Goal: Transaction & Acquisition: Purchase product/service

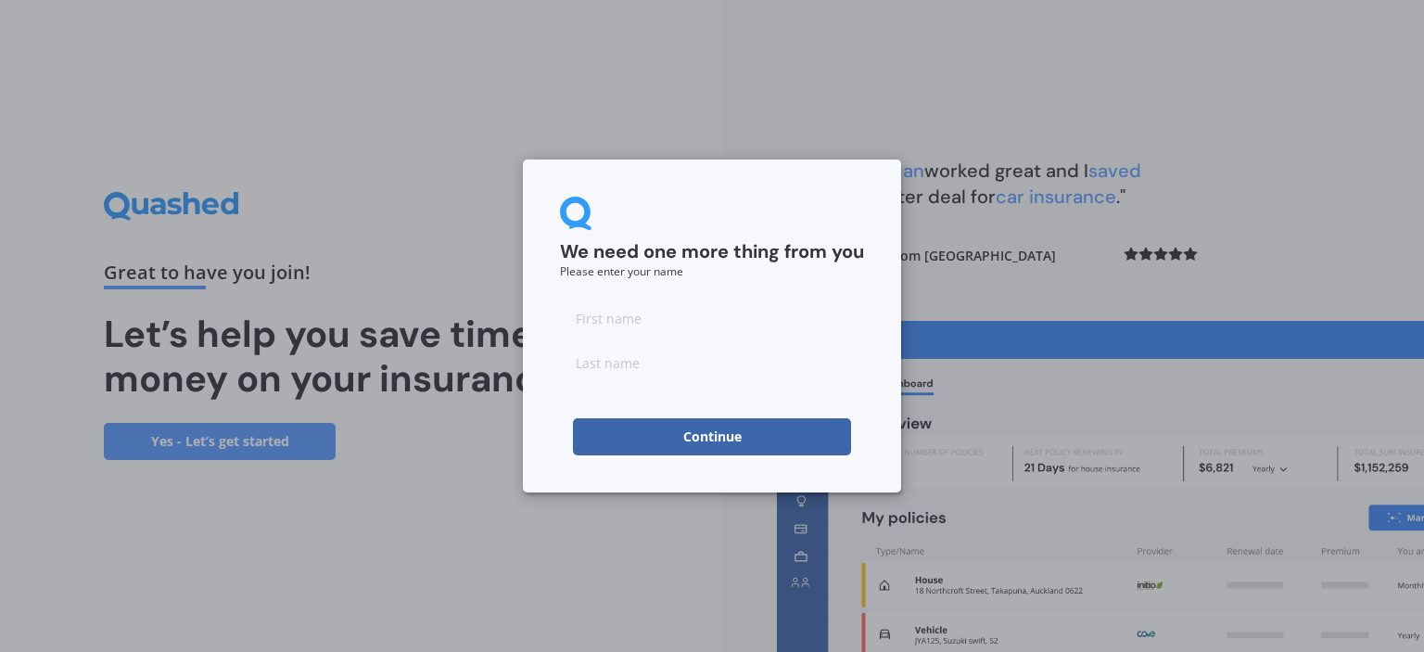
click at [646, 312] on input at bounding box center [712, 318] width 304 height 37
type input "Phil"
type input "[PERSON_NAME]"
click button "Continue" at bounding box center [712, 436] width 278 height 37
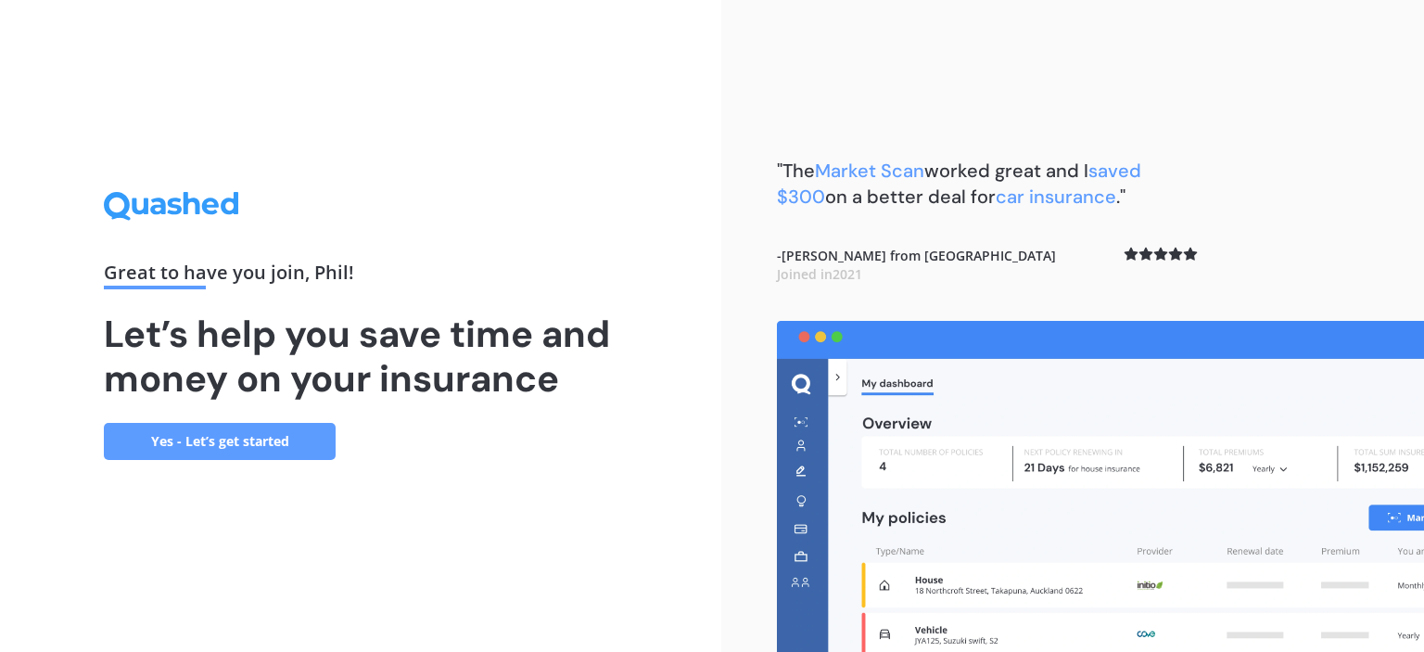
click at [230, 447] on link "Yes - Let’s get started" at bounding box center [220, 441] width 232 height 37
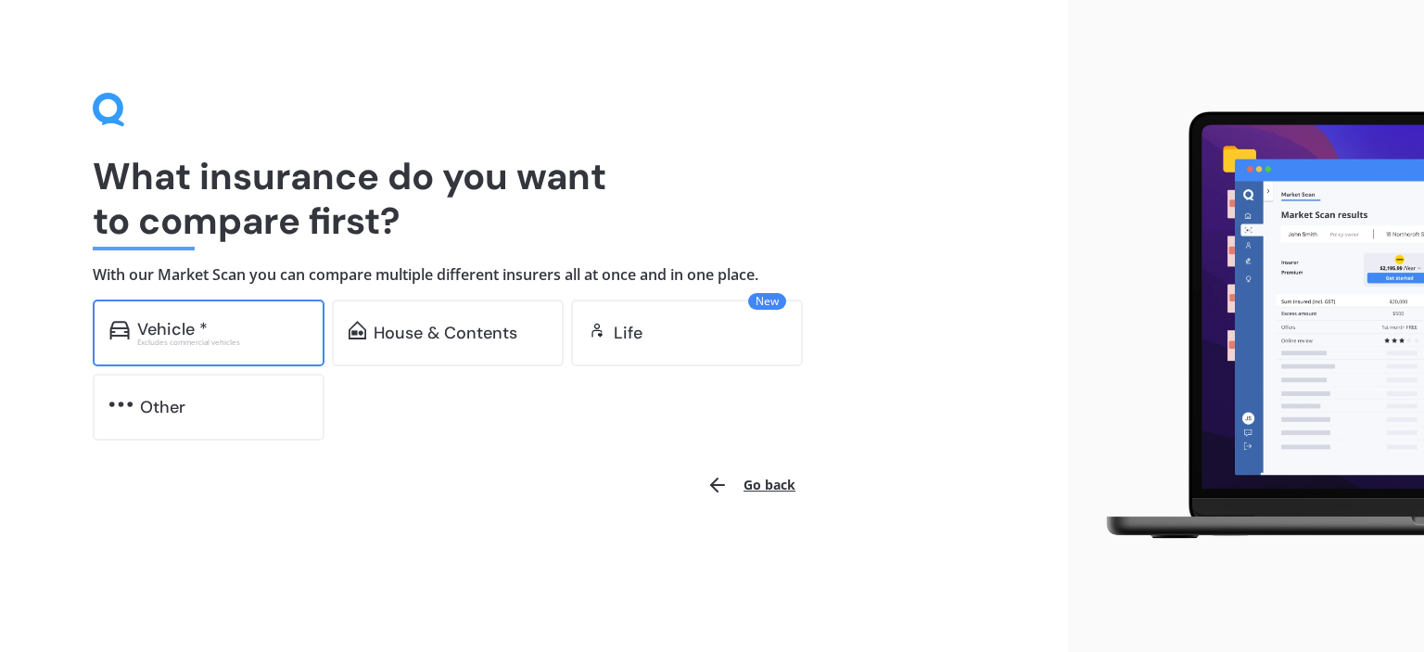
click at [223, 343] on div "Excludes commercial vehicles" at bounding box center [222, 341] width 171 height 7
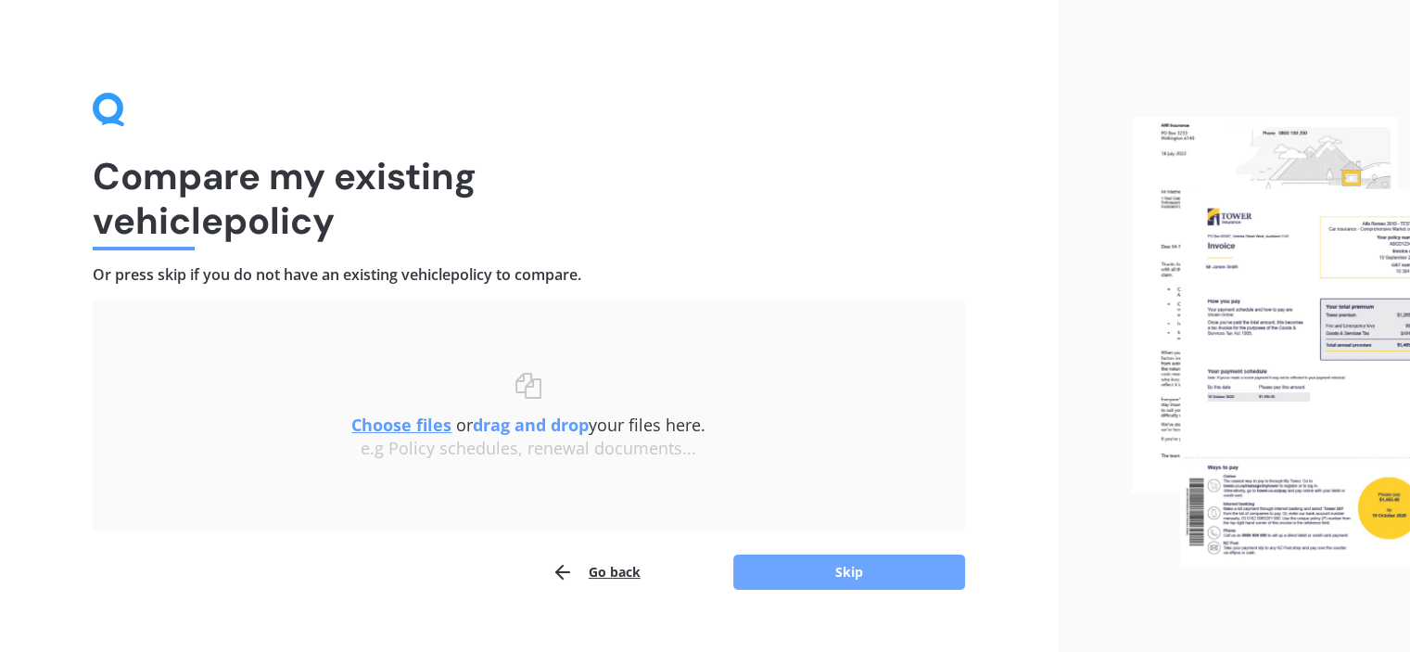
click at [866, 570] on button "Skip" at bounding box center [850, 572] width 232 height 35
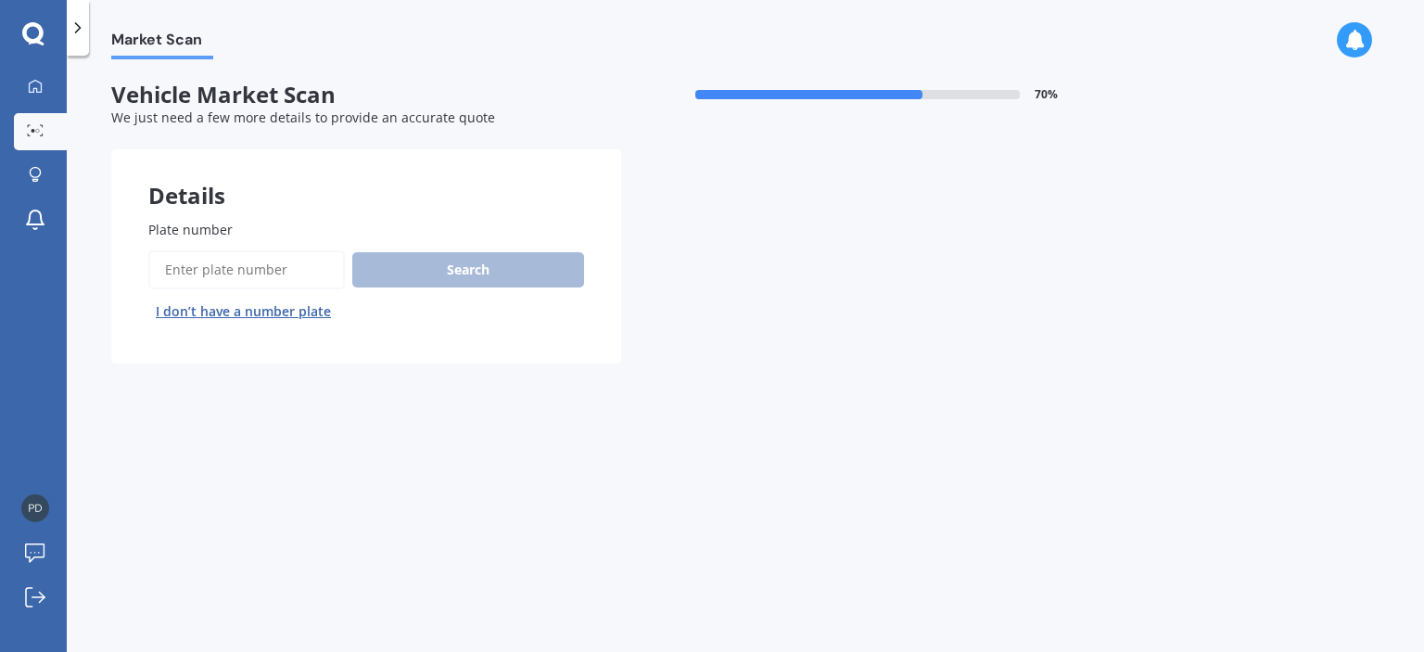
click at [271, 267] on input "Plate number" at bounding box center [246, 269] width 197 height 39
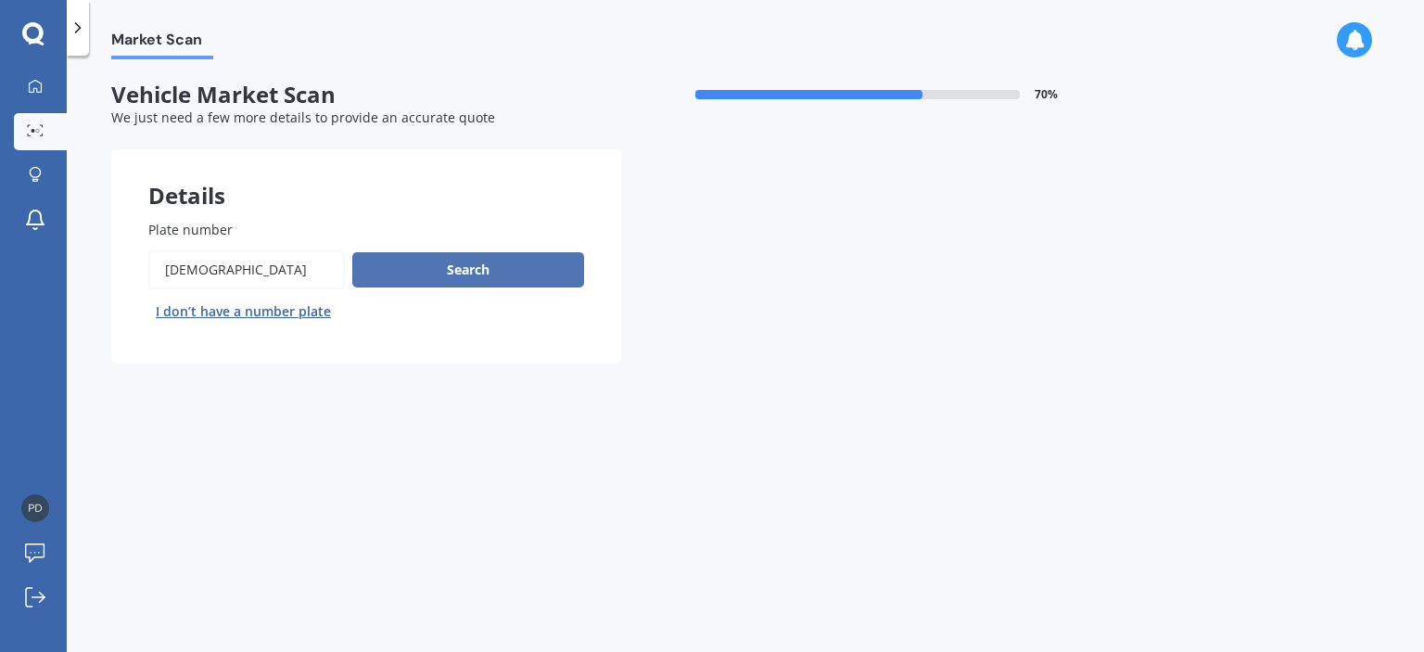
type input "[DEMOGRAPHIC_DATA]"
click at [421, 271] on button "Search" at bounding box center [468, 269] width 232 height 35
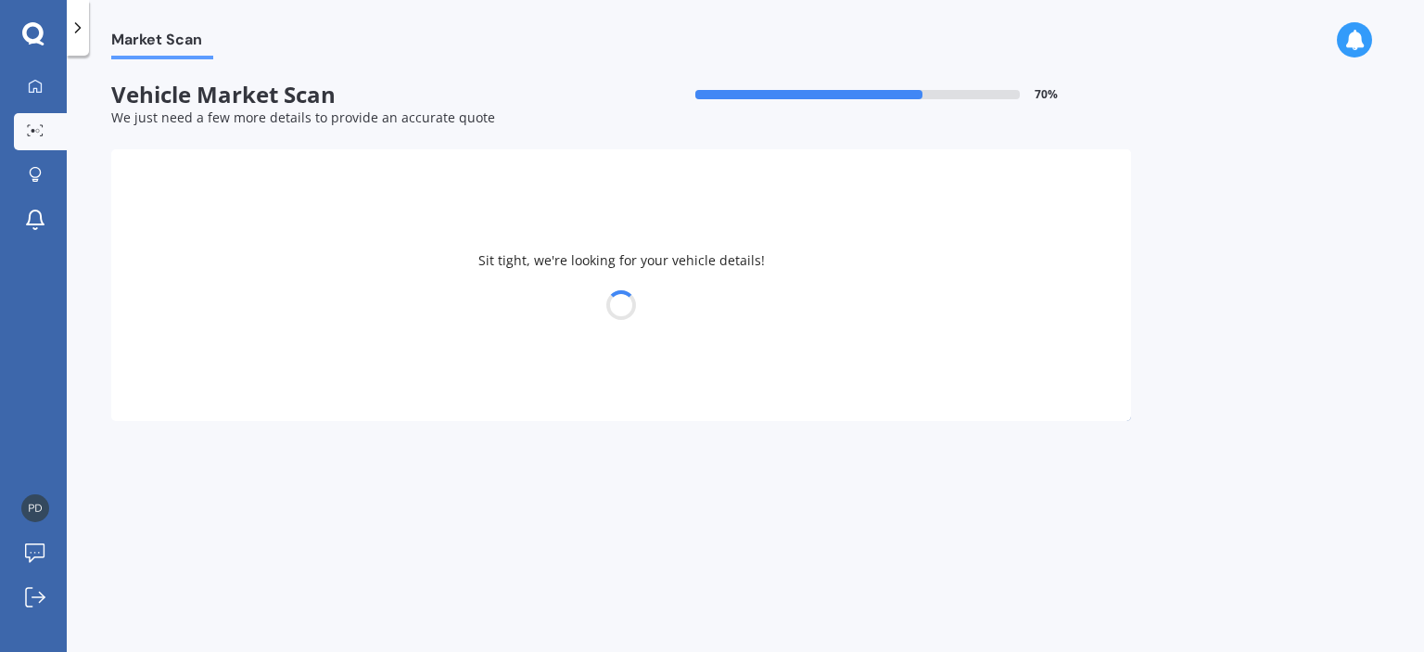
select select "TOYOTA"
select select "COROLLA"
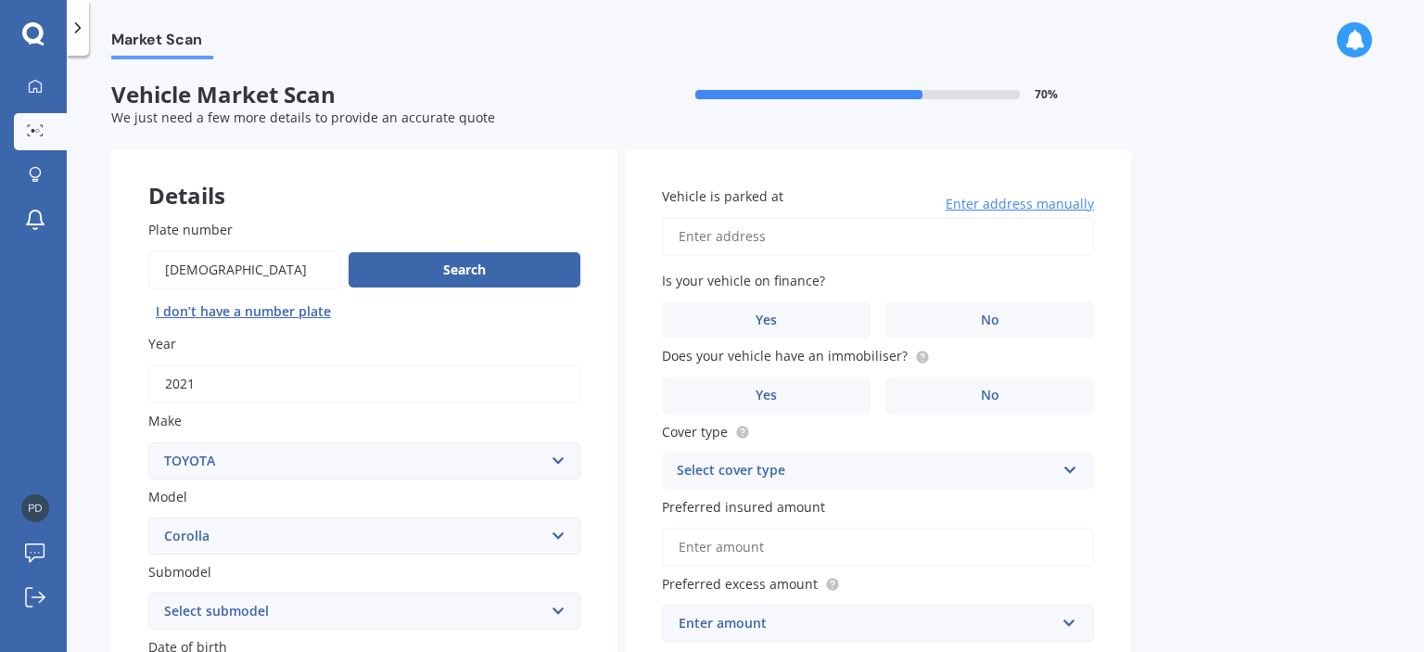
click at [97, 500] on div "Market Scan Vehicle Market Scan 70 % We just need a few more details to provide…" at bounding box center [746, 357] width 1358 height 596
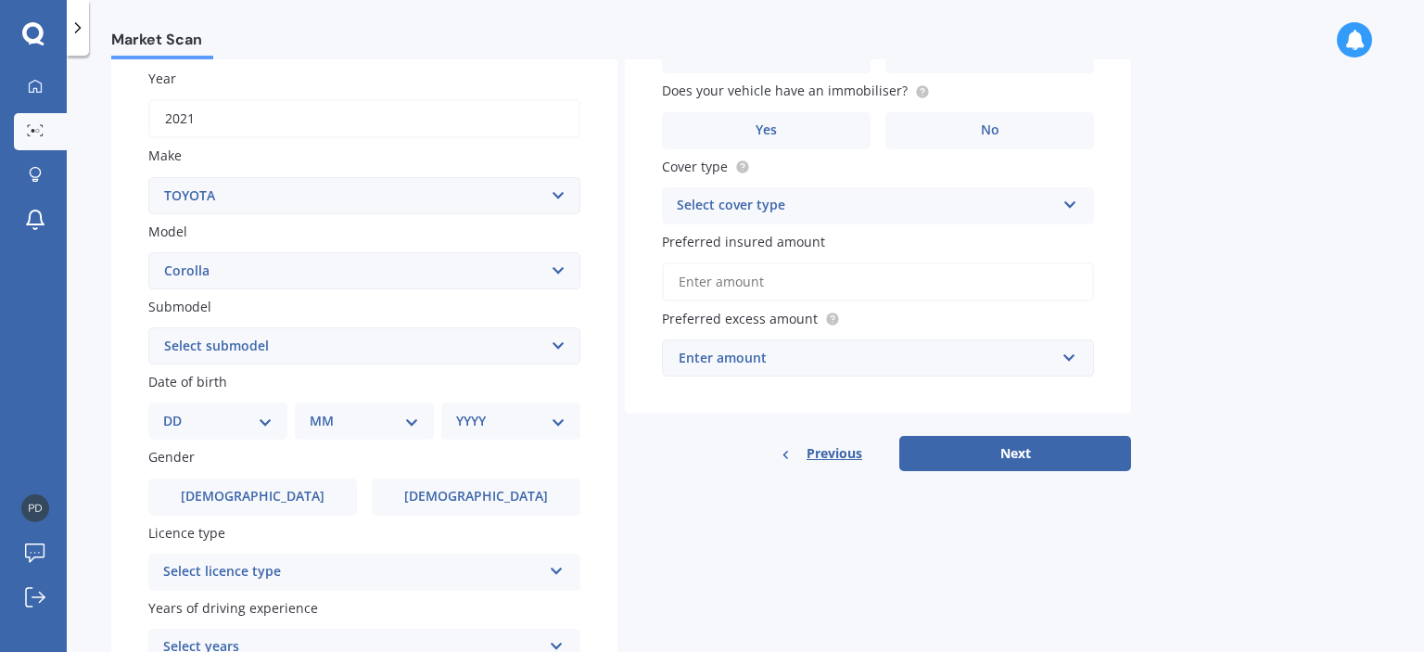
scroll to position [297, 0]
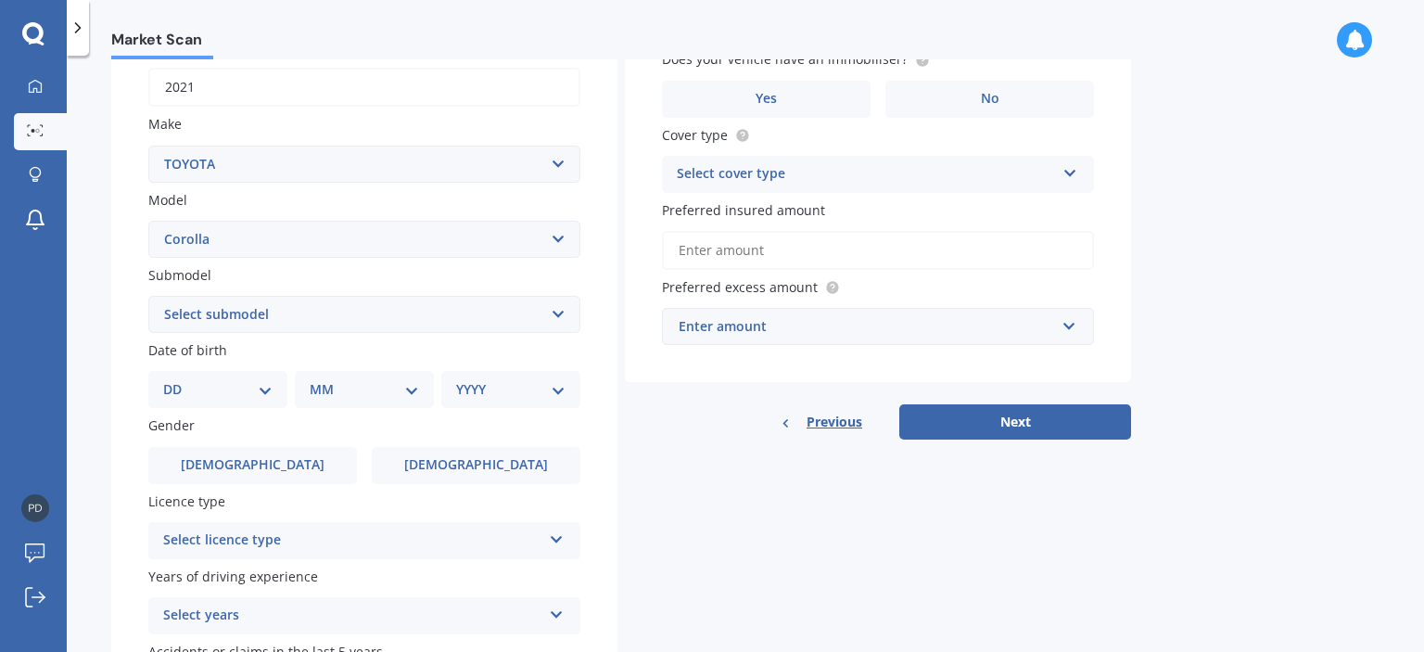
click at [282, 312] on select "Select submodel (All other) Axio Diesel [PERSON_NAME] 2WD [PERSON_NAME] 4WD FXG…" at bounding box center [364, 314] width 432 height 37
select select "TOURING WAGON HYBRID"
click at [148, 296] on select "Select submodel (All other) Axio Diesel [PERSON_NAME] 2WD [PERSON_NAME] 4WD FXG…" at bounding box center [364, 314] width 432 height 37
click at [243, 389] on select "DD 01 02 03 04 05 06 07 08 09 10 11 12 13 14 15 16 17 18 19 20 21 22 23 24 25 2…" at bounding box center [217, 389] width 109 height 20
select select "20"
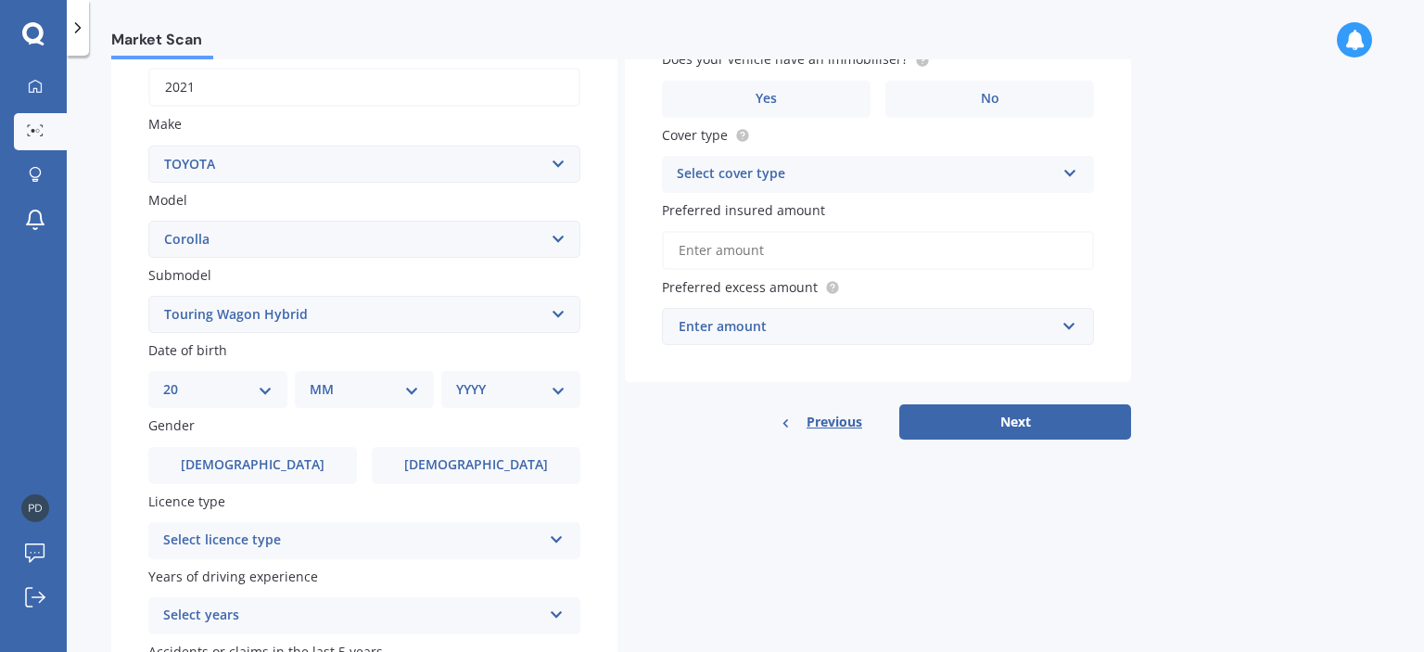
click at [178, 379] on select "DD 01 02 03 04 05 06 07 08 09 10 11 12 13 14 15 16 17 18 19 20 21 22 23 24 25 2…" at bounding box center [217, 389] width 109 height 20
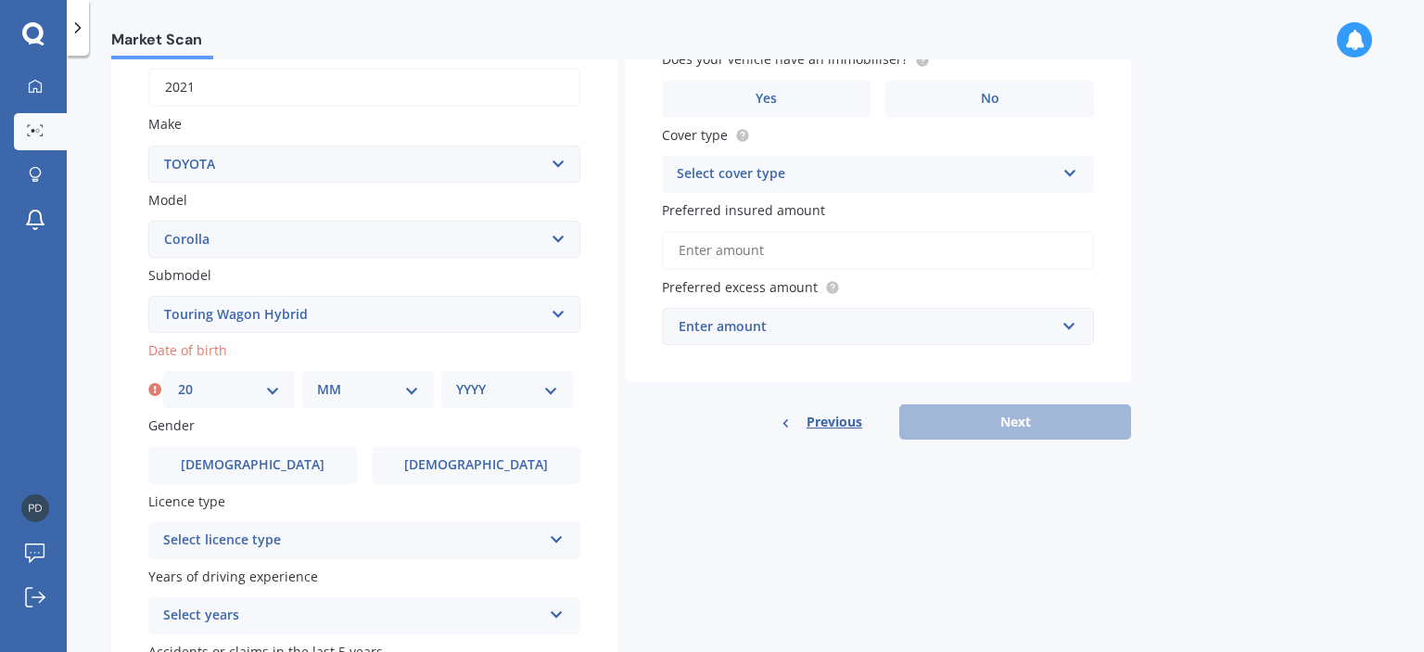
click at [375, 398] on select "MM 01 02 03 04 05 06 07 08 09 10 11 12" at bounding box center [368, 389] width 102 height 20
select select "03"
click at [317, 379] on select "MM 01 02 03 04 05 06 07 08 09 10 11 12" at bounding box center [368, 389] width 102 height 20
click at [476, 386] on select "YYYY 2025 2024 2023 2022 2021 2020 2019 2018 2017 2016 2015 2014 2013 2012 2011…" at bounding box center [507, 389] width 102 height 20
select select "1980"
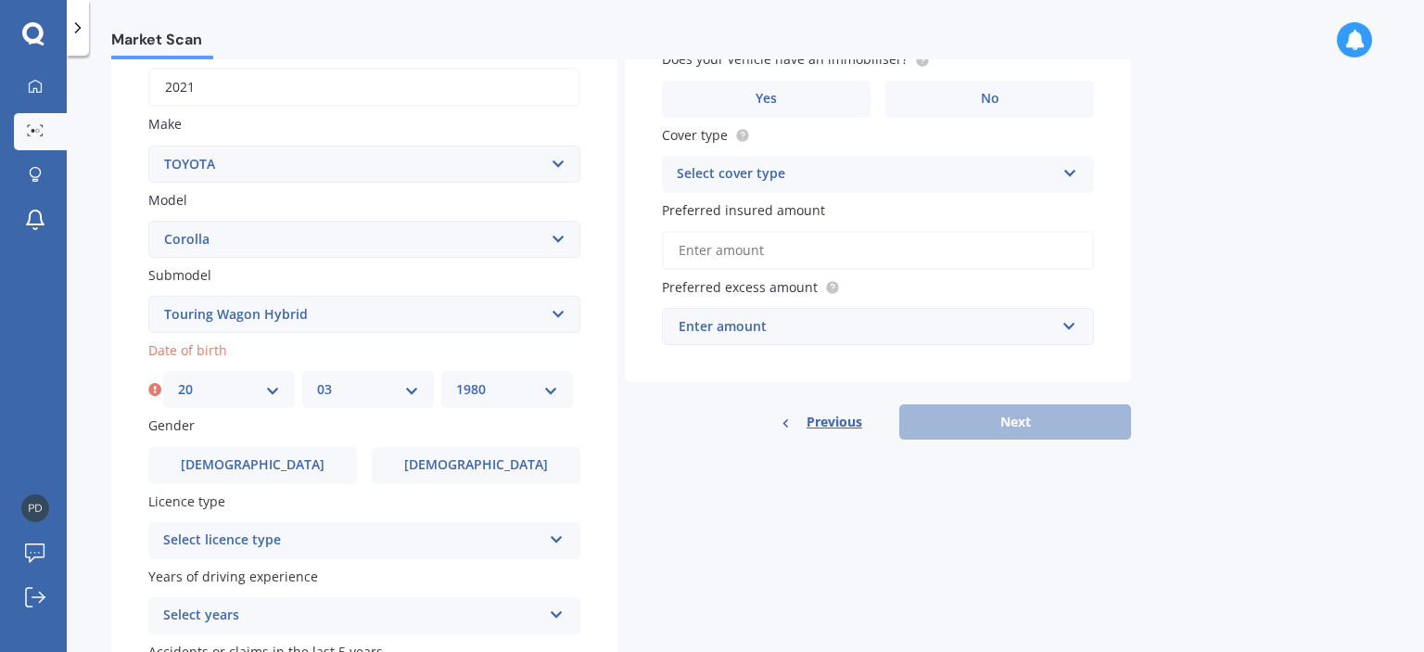
click at [456, 379] on select "YYYY 2025 2024 2023 2022 2021 2020 2019 2018 2017 2016 2015 2014 2013 2012 2011…" at bounding box center [507, 389] width 102 height 20
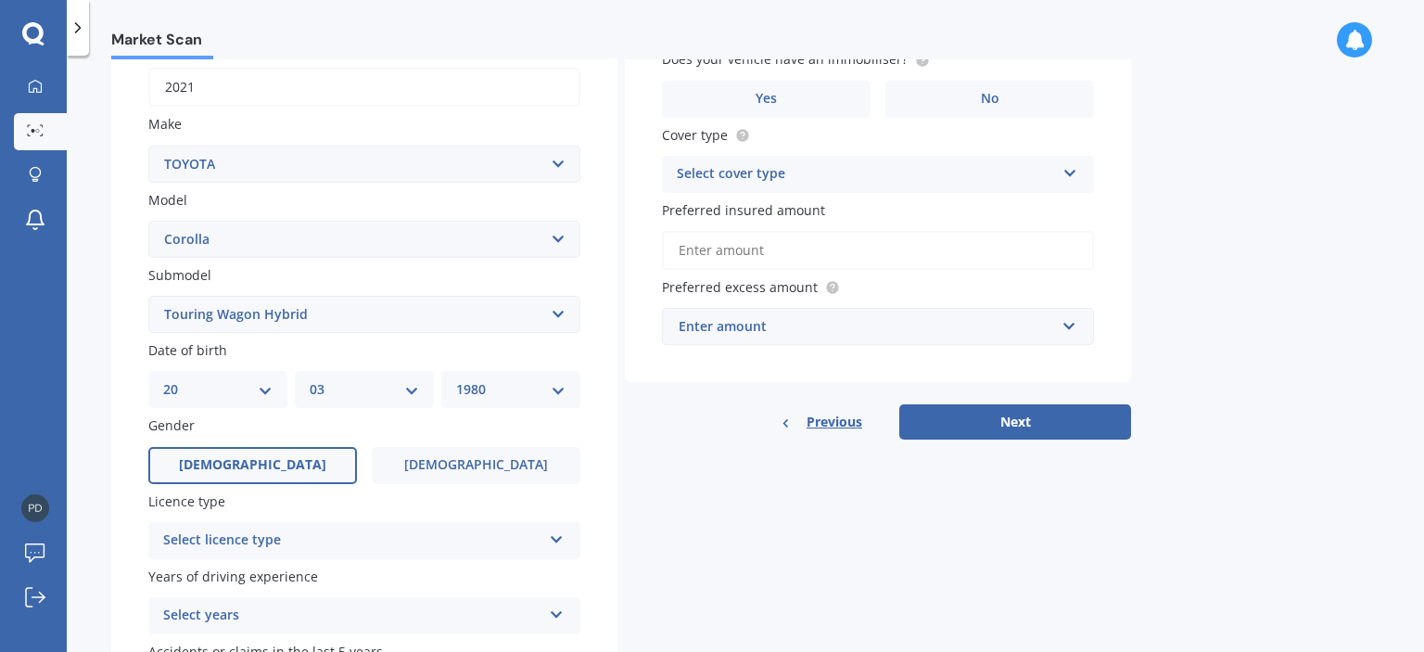
click at [307, 461] on label "[DEMOGRAPHIC_DATA]" at bounding box center [252, 465] width 209 height 37
click at [0, 0] on input "[DEMOGRAPHIC_DATA]" at bounding box center [0, 0] width 0 height 0
click at [325, 542] on div "Select licence type" at bounding box center [352, 541] width 378 height 22
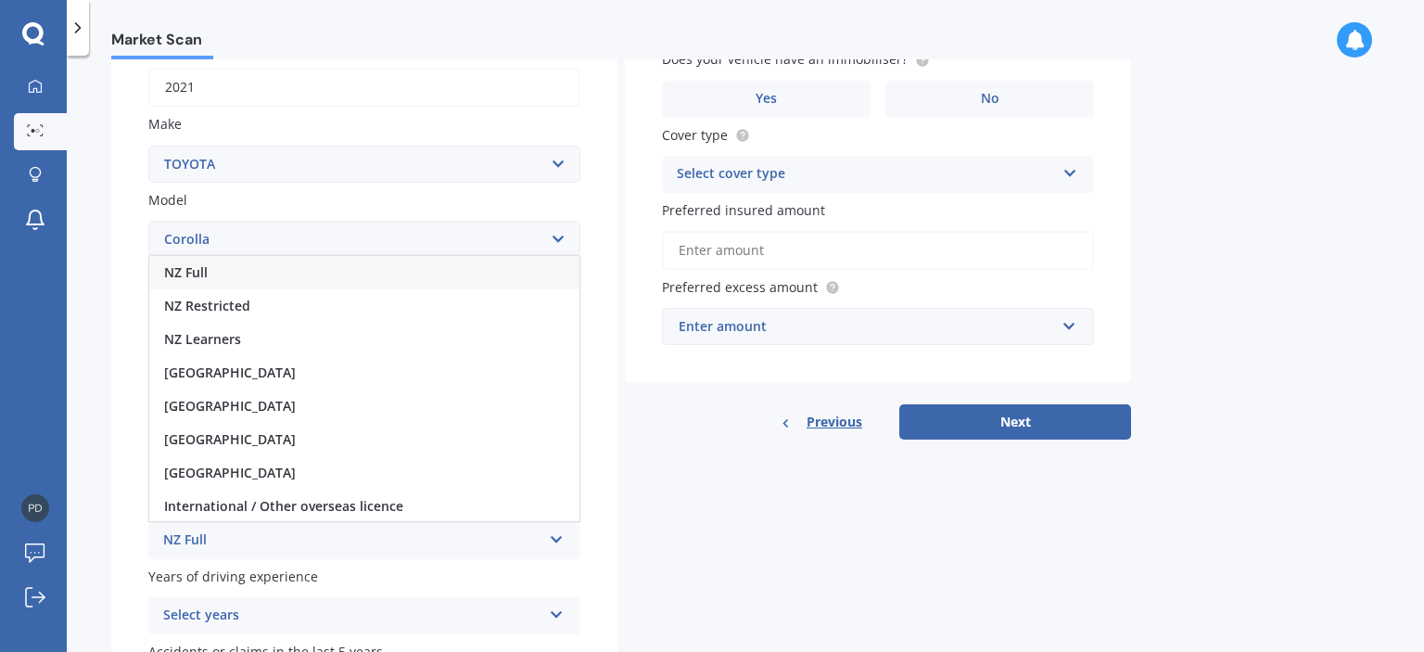
click at [348, 271] on div "NZ Full" at bounding box center [364, 272] width 430 height 33
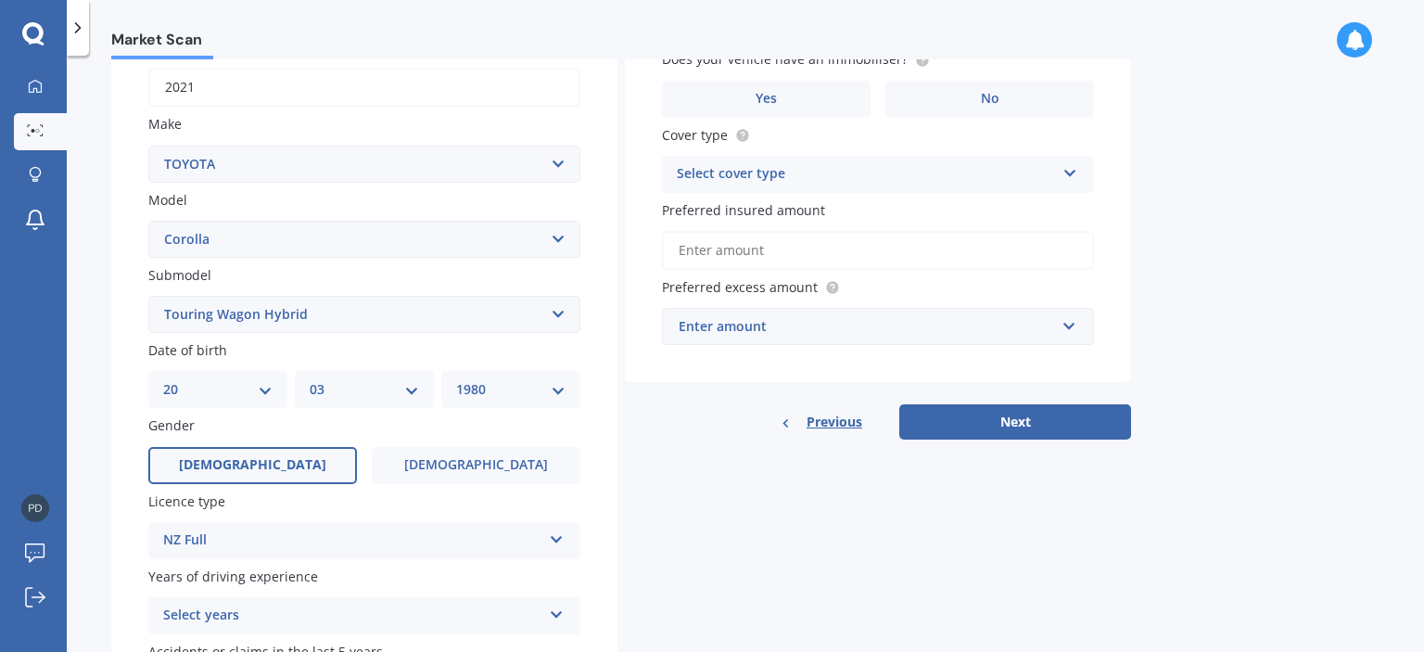
click at [104, 504] on div "Market Scan Vehicle Market Scan 70 % We just need a few more details to provide…" at bounding box center [746, 357] width 1358 height 596
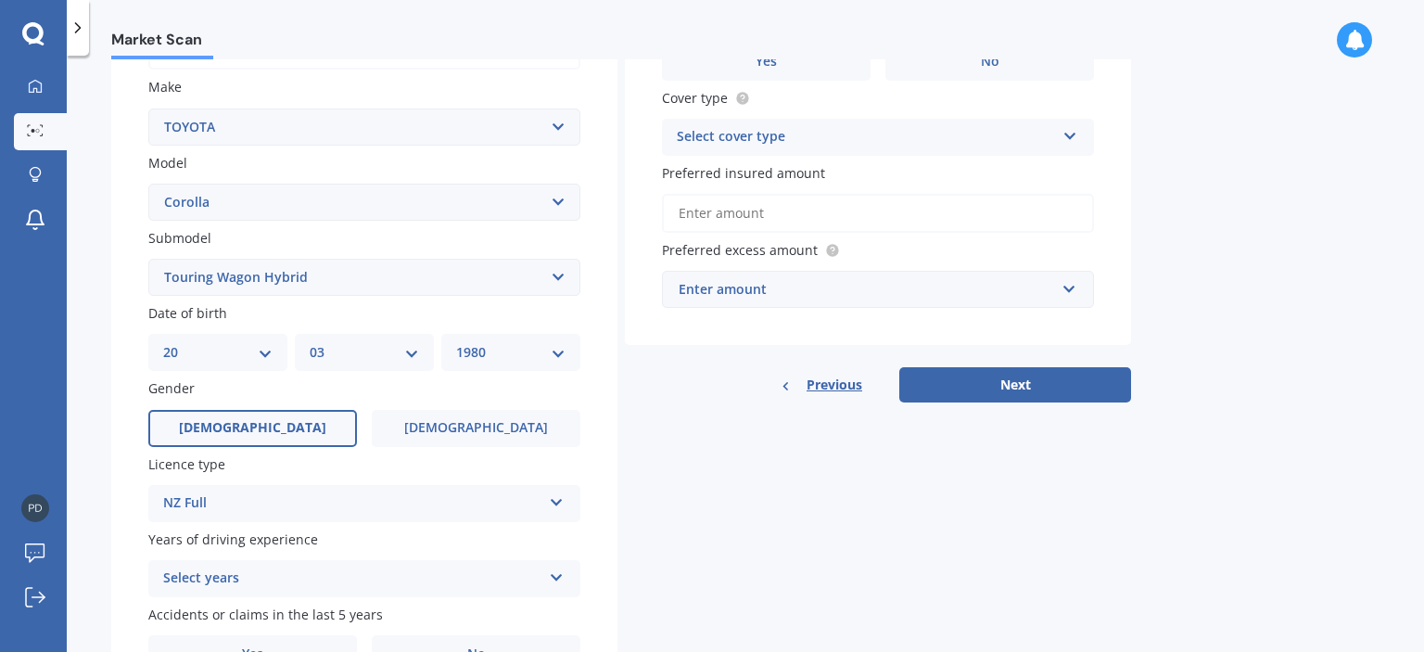
scroll to position [440, 0]
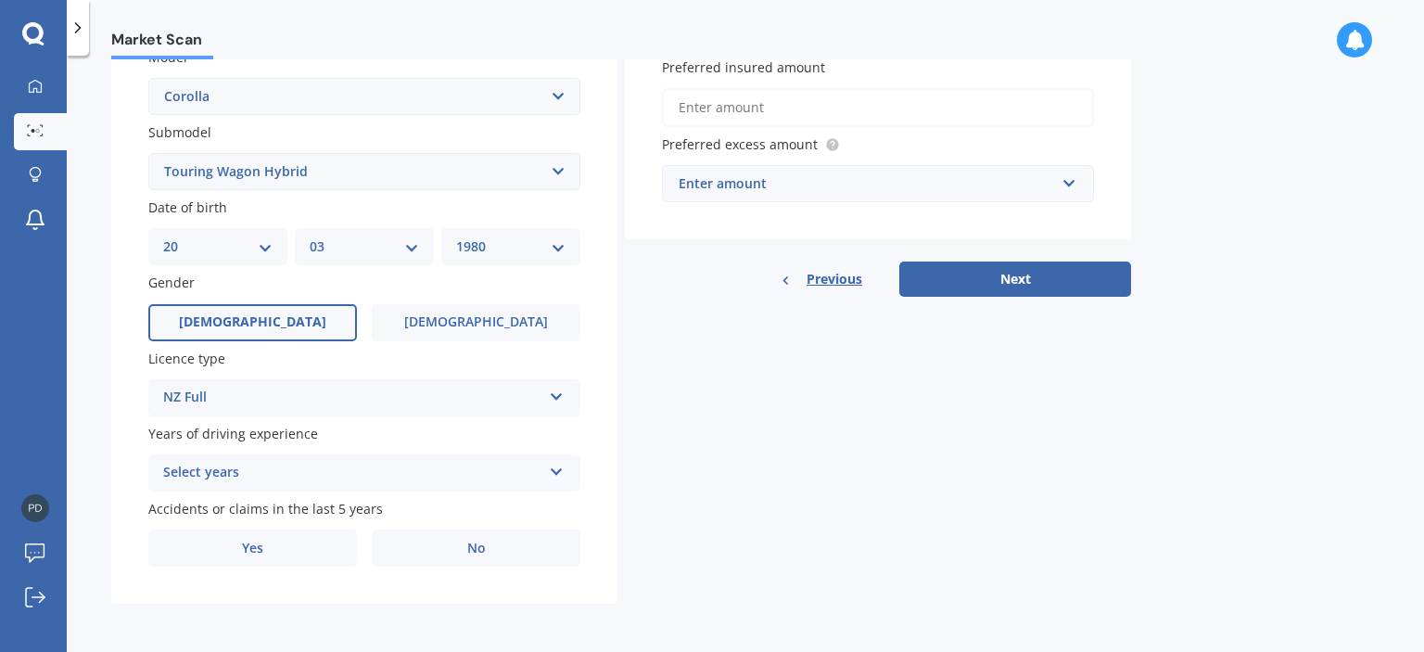
click at [233, 471] on div "Select years" at bounding box center [352, 473] width 378 height 22
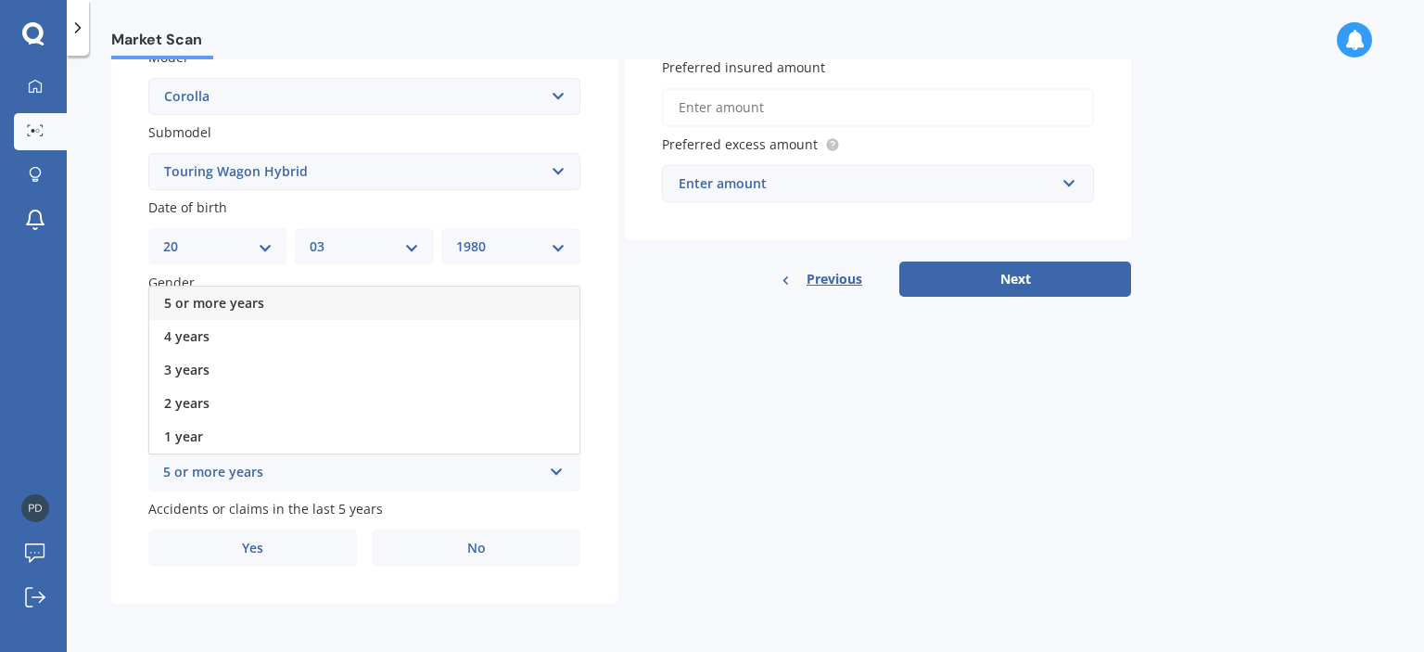
click at [293, 300] on div "5 or more years" at bounding box center [364, 303] width 430 height 33
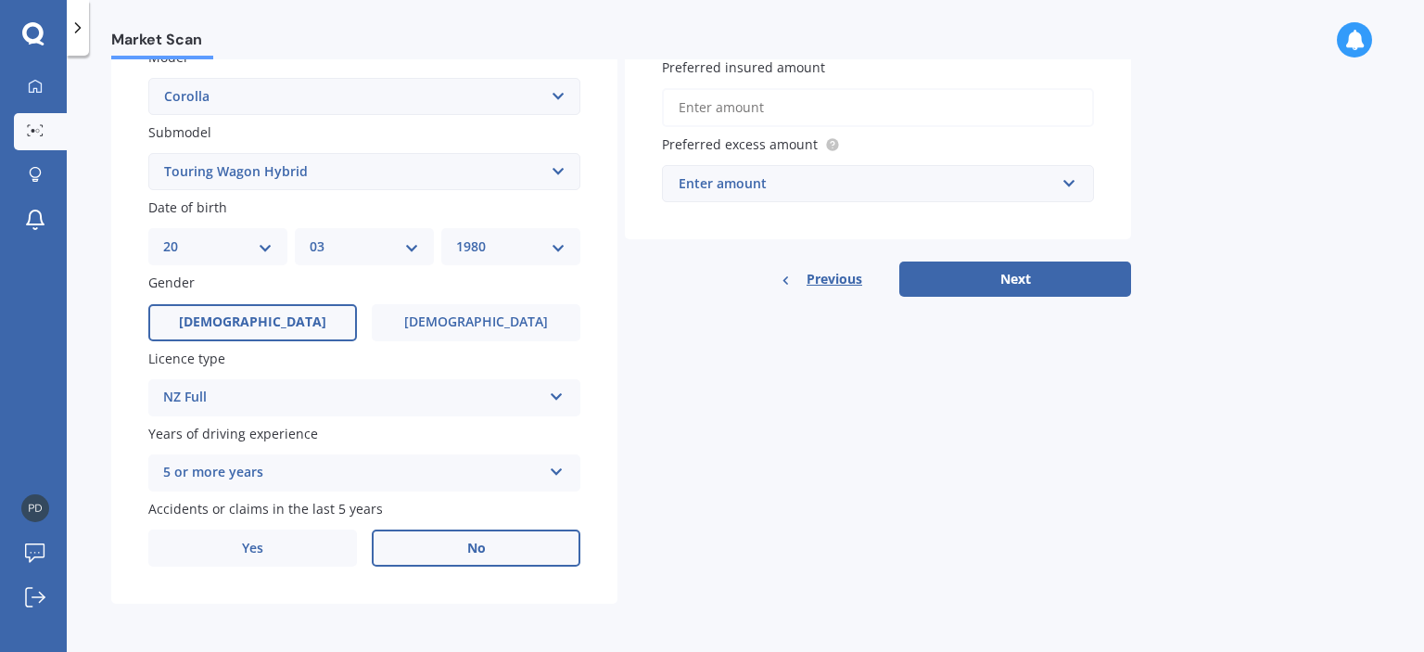
click at [458, 548] on label "No" at bounding box center [476, 548] width 209 height 37
click at [0, 0] on input "No" at bounding box center [0, 0] width 0 height 0
click at [835, 547] on div "Details Plate number Search I don’t have a number plate Year [DATE] Make Select…" at bounding box center [621, 157] width 1020 height 895
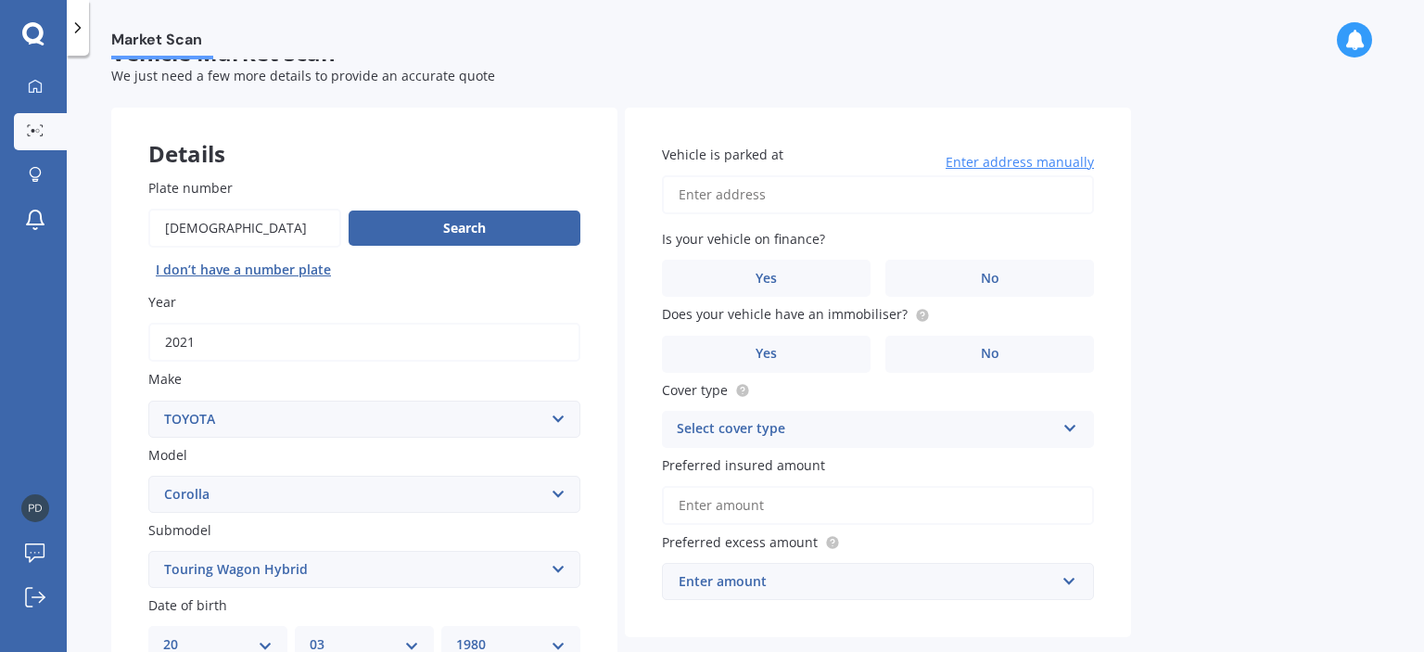
scroll to position [74, 0]
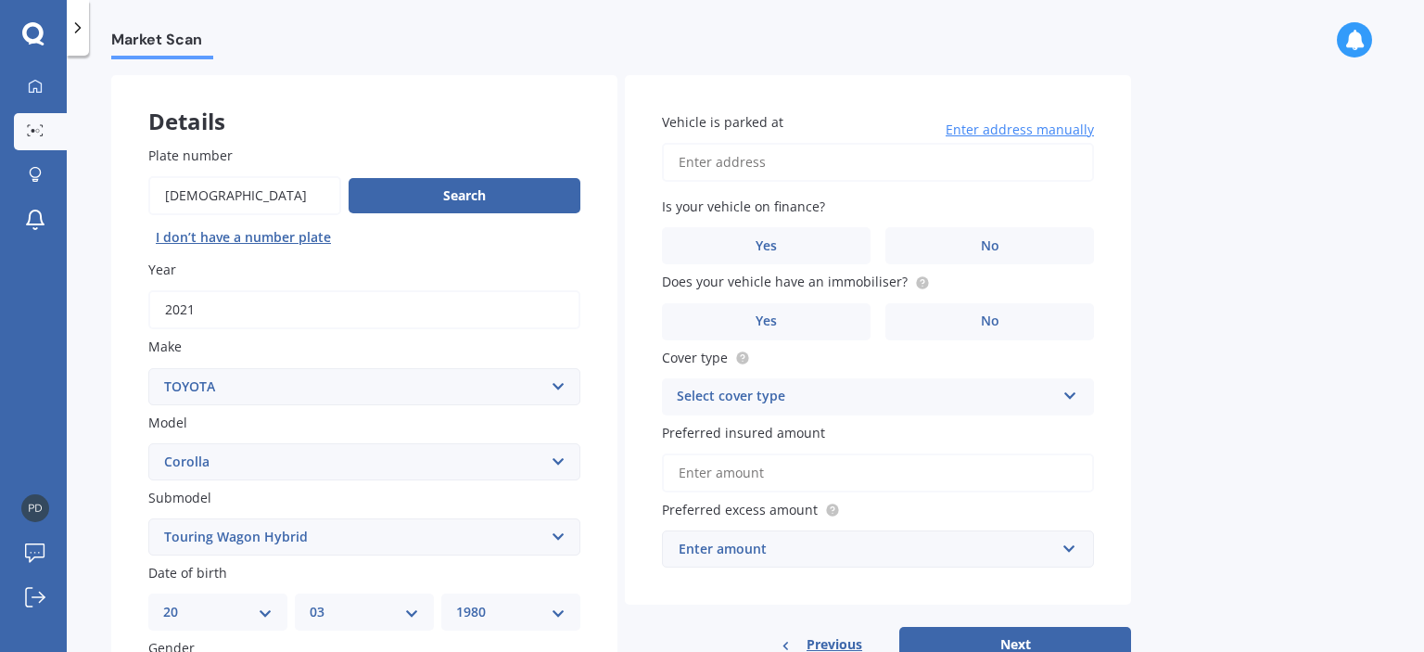
click at [883, 168] on input "Vehicle is parked at" at bounding box center [878, 162] width 432 height 39
type input "[STREET_ADDRESS]"
click at [964, 245] on label "No" at bounding box center [990, 245] width 209 height 37
click at [0, 0] on input "No" at bounding box center [0, 0] width 0 height 0
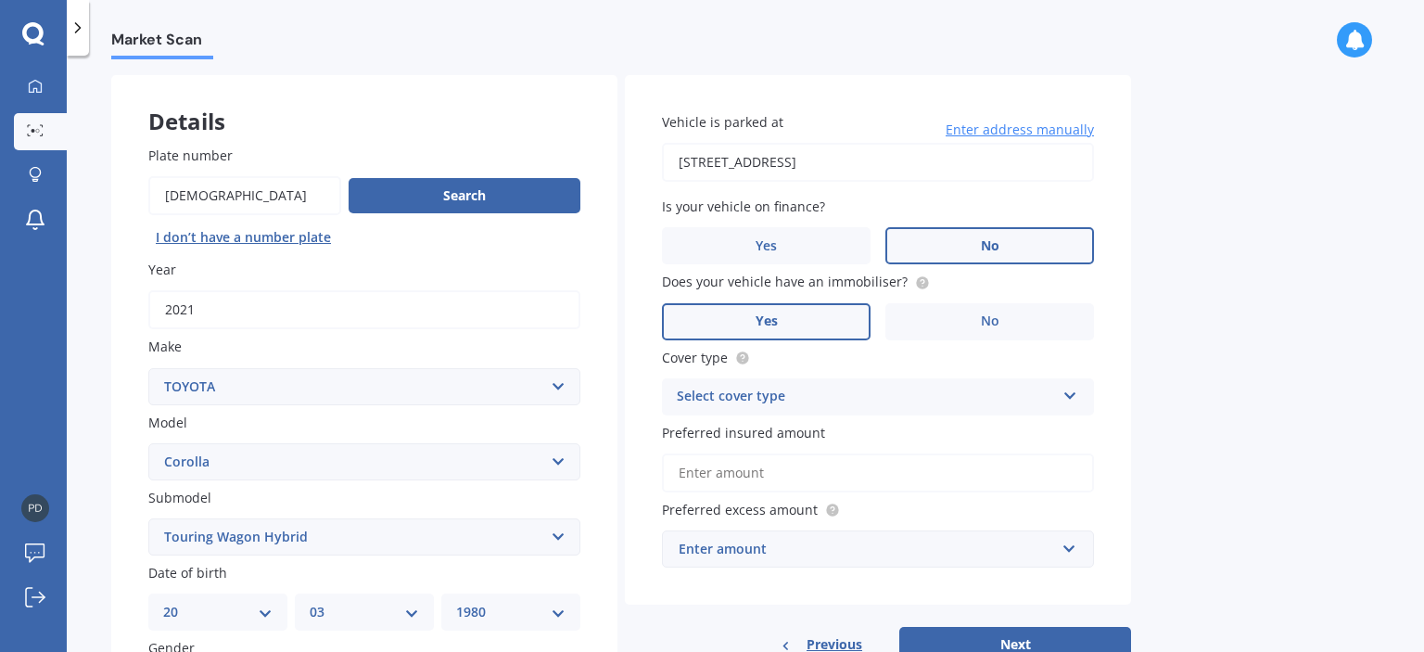
click at [846, 321] on label "Yes" at bounding box center [766, 321] width 209 height 37
click at [0, 0] on input "Yes" at bounding box center [0, 0] width 0 height 0
click at [858, 407] on div "Select cover type" at bounding box center [866, 397] width 378 height 22
click at [853, 429] on div "Comprehensive" at bounding box center [878, 432] width 430 height 33
click at [1198, 415] on div "Market Scan Vehicle Market Scan 70 % We just need a few more details to provide…" at bounding box center [746, 357] width 1358 height 596
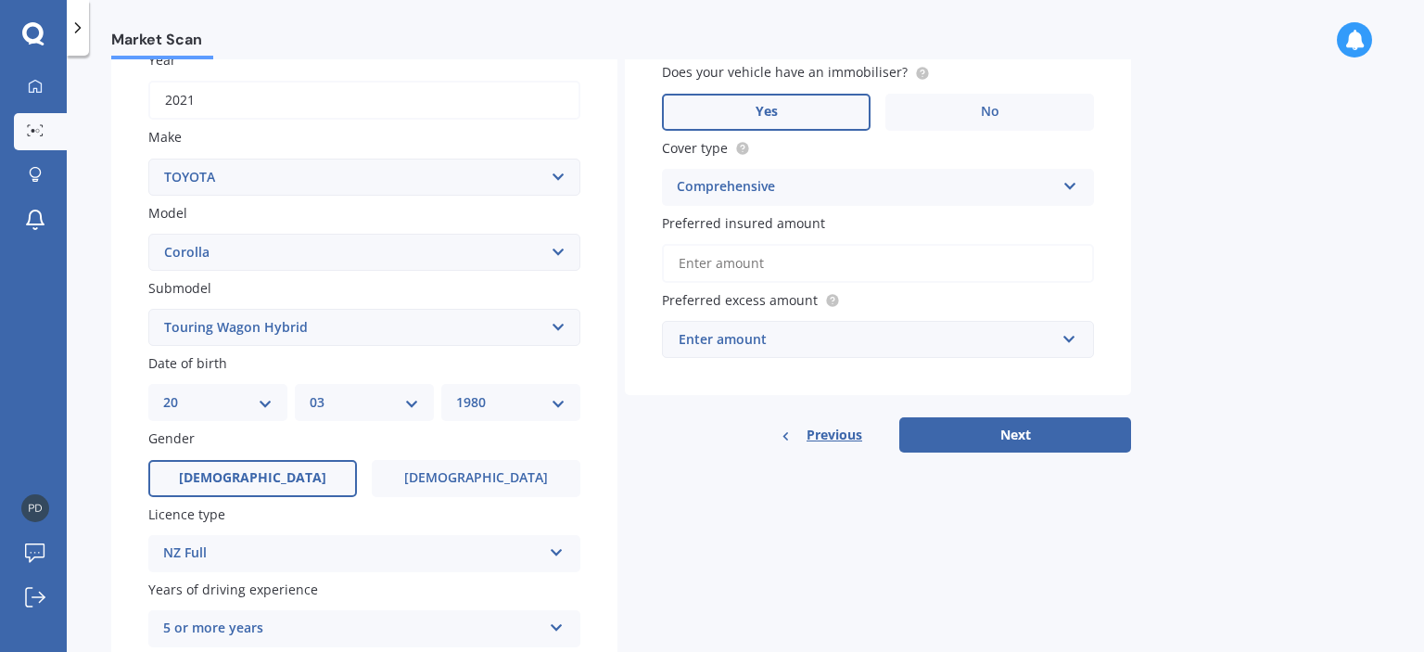
scroll to position [334, 0]
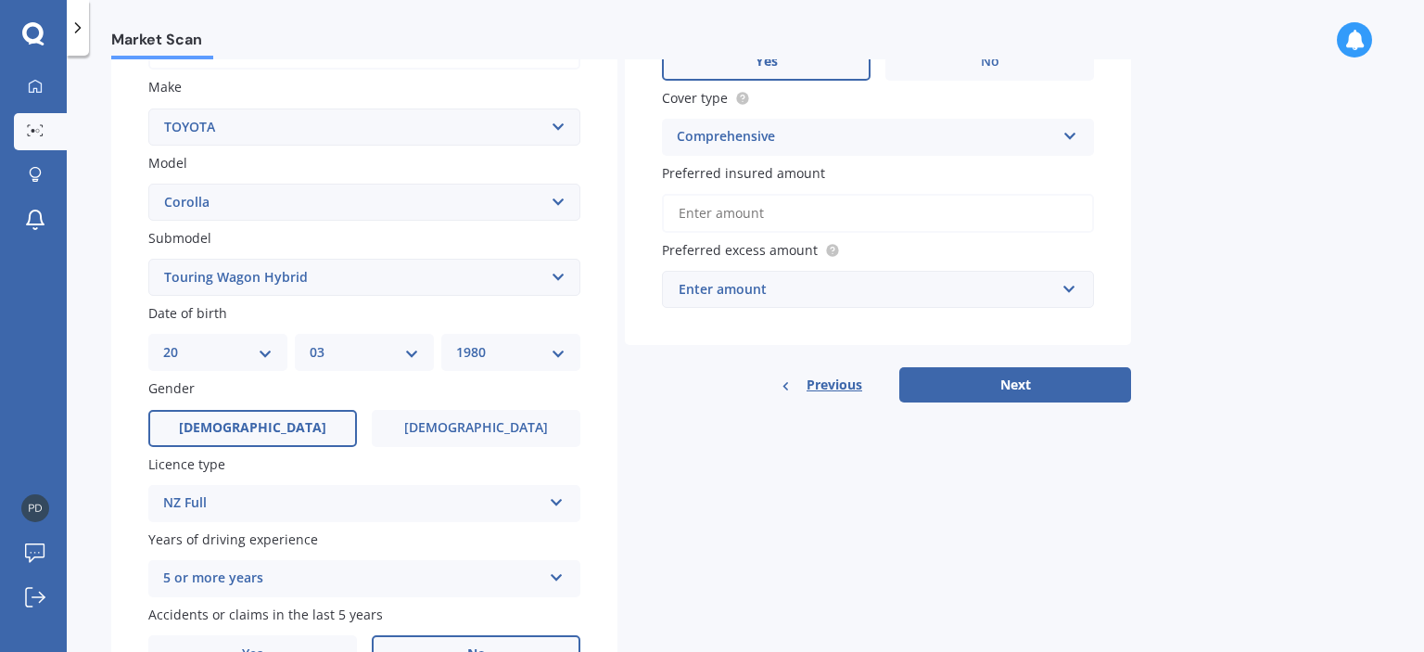
click at [807, 213] on input "Preferred insured amount" at bounding box center [878, 213] width 432 height 39
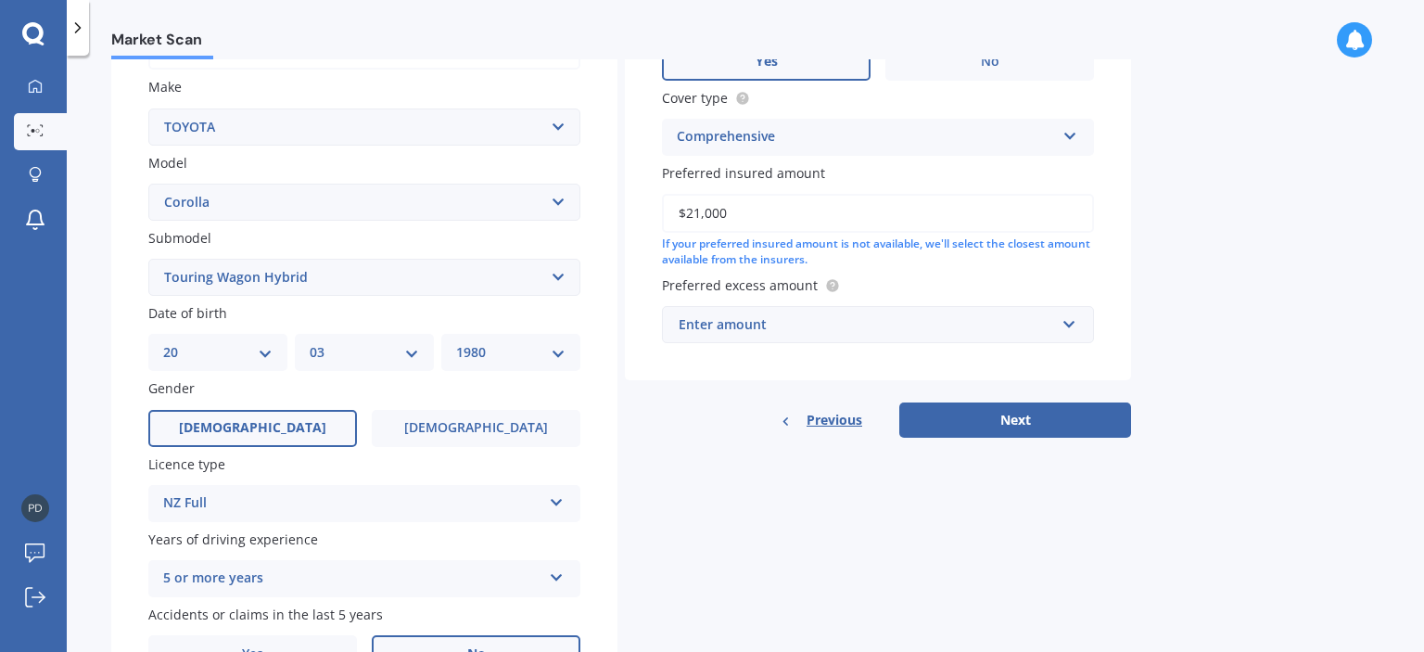
type input "$21,000"
click at [1257, 244] on div "Market Scan Vehicle Market Scan 70 % We just need a few more details to provide…" at bounding box center [746, 357] width 1358 height 596
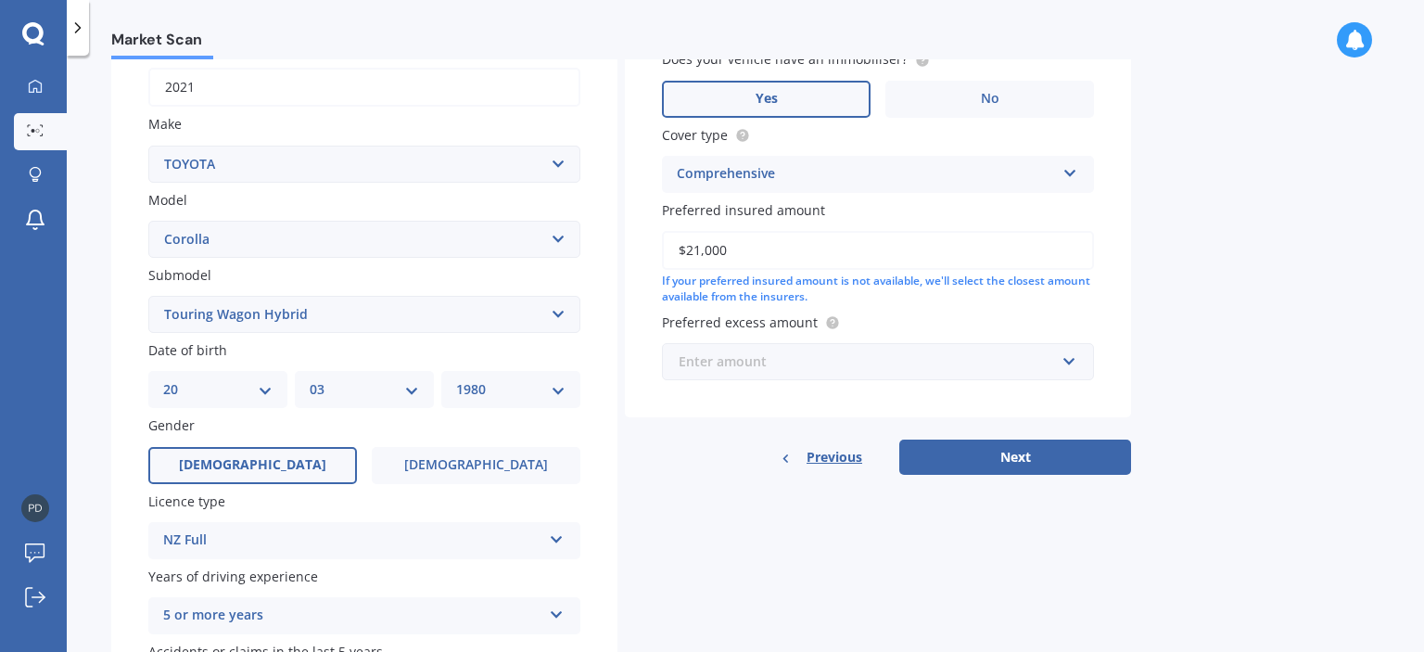
click at [1074, 360] on input "text" at bounding box center [871, 361] width 415 height 35
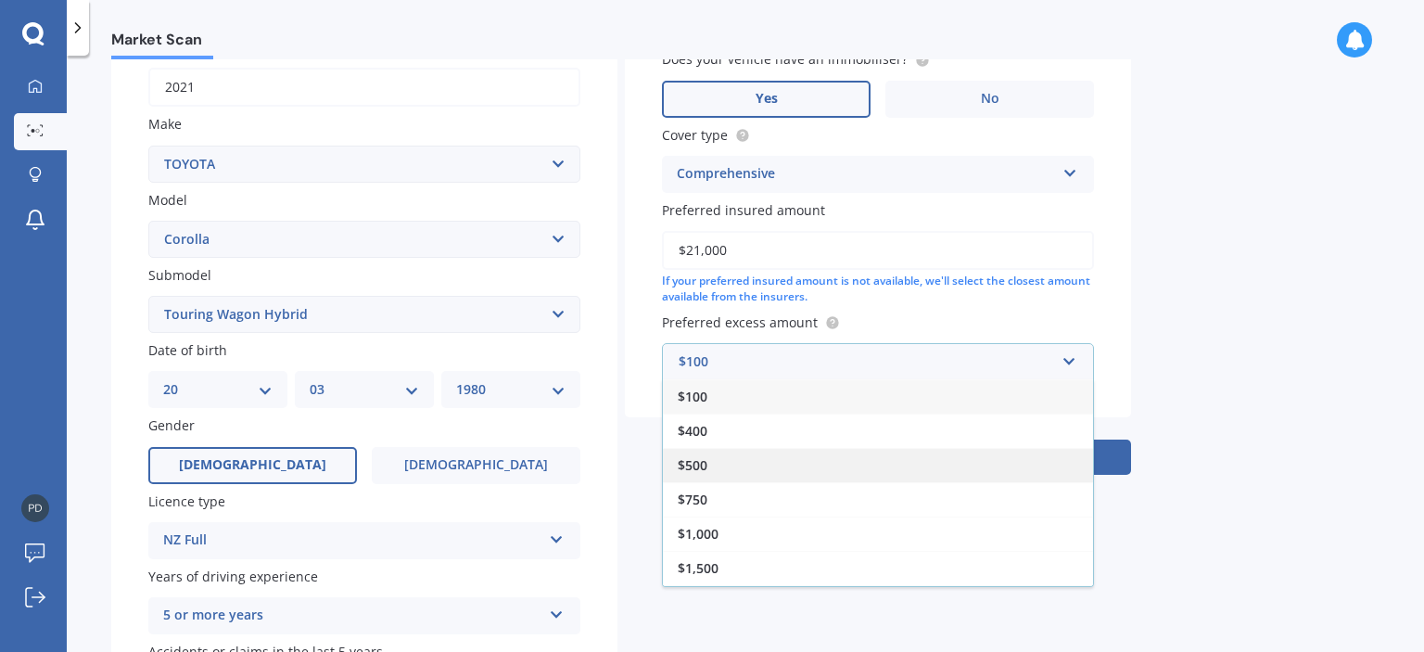
click at [722, 465] on div "$500" at bounding box center [878, 465] width 430 height 34
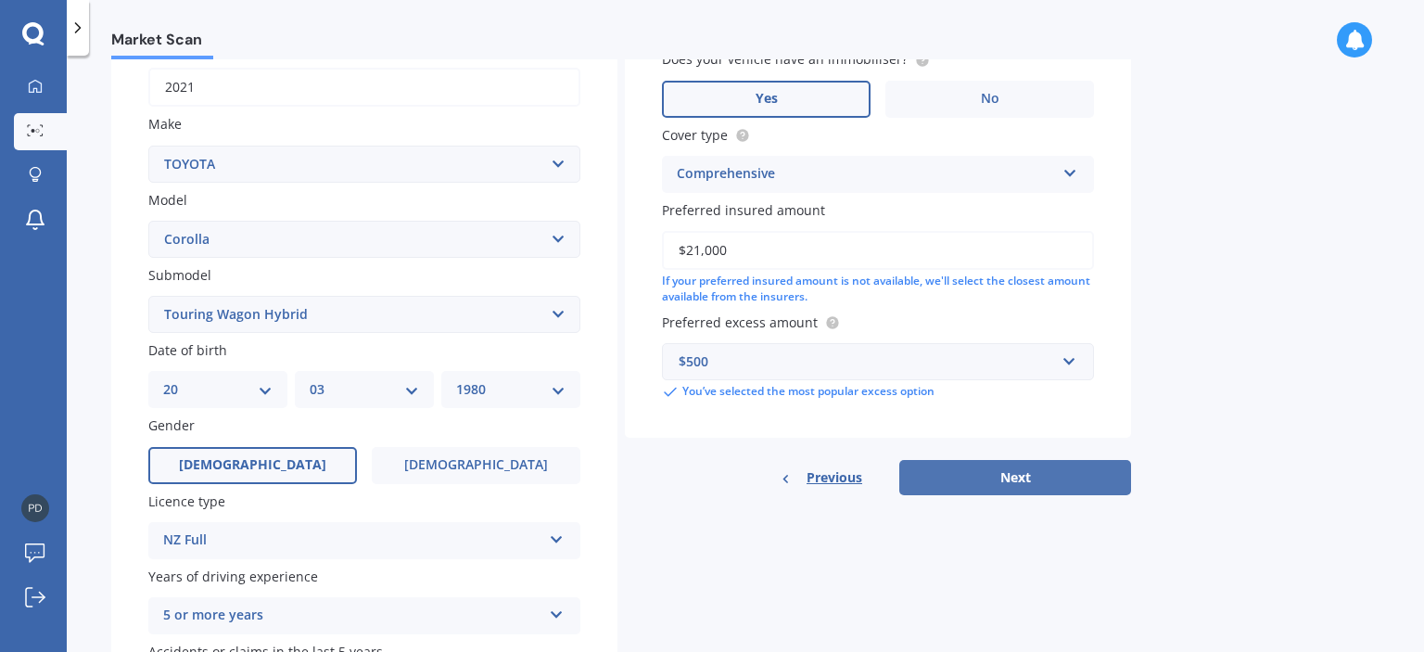
click at [1023, 485] on button "Next" at bounding box center [1016, 477] width 232 height 35
select select "20"
select select "03"
select select "1980"
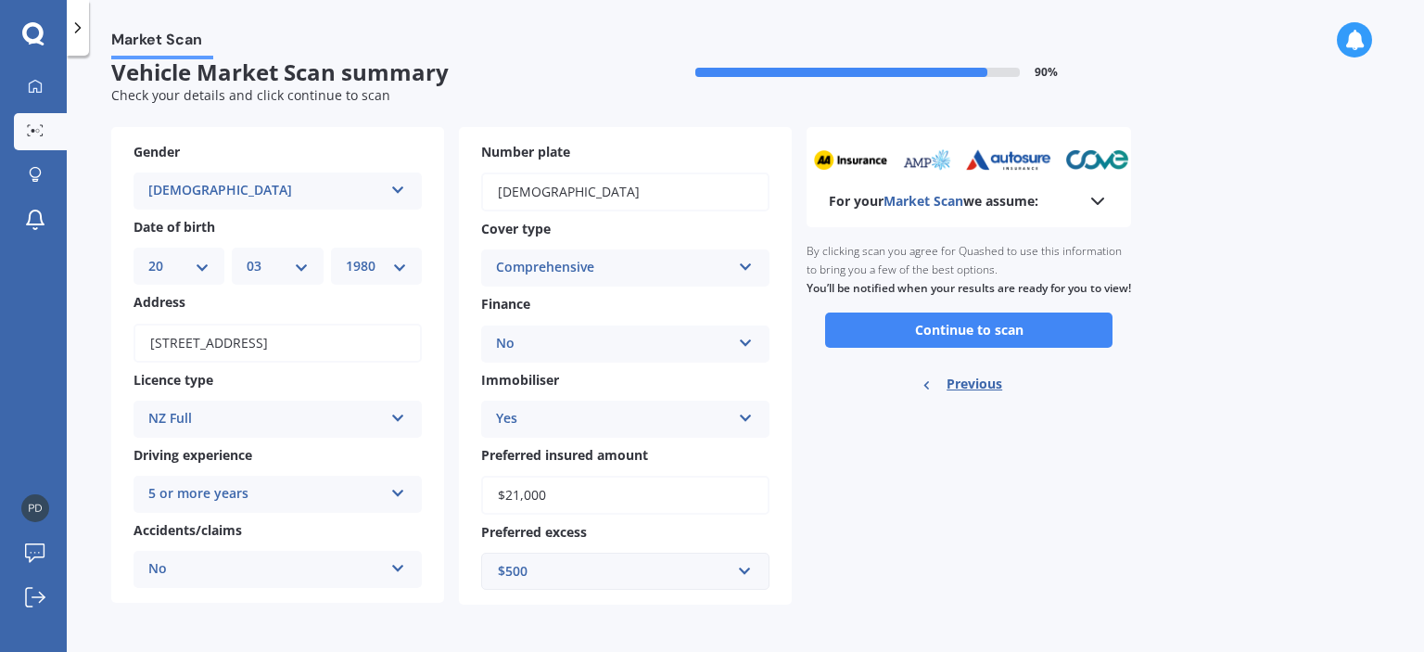
scroll to position [0, 0]
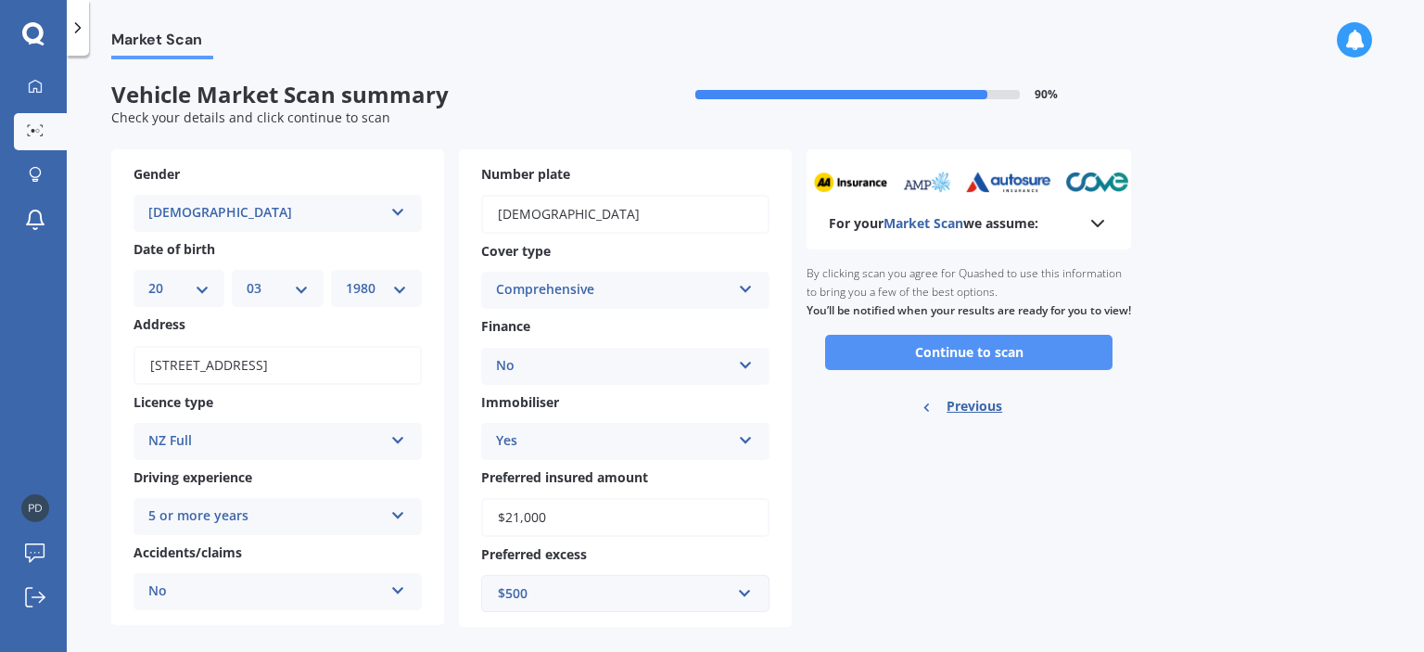
click at [982, 370] on button "Continue to scan" at bounding box center [968, 352] width 287 height 35
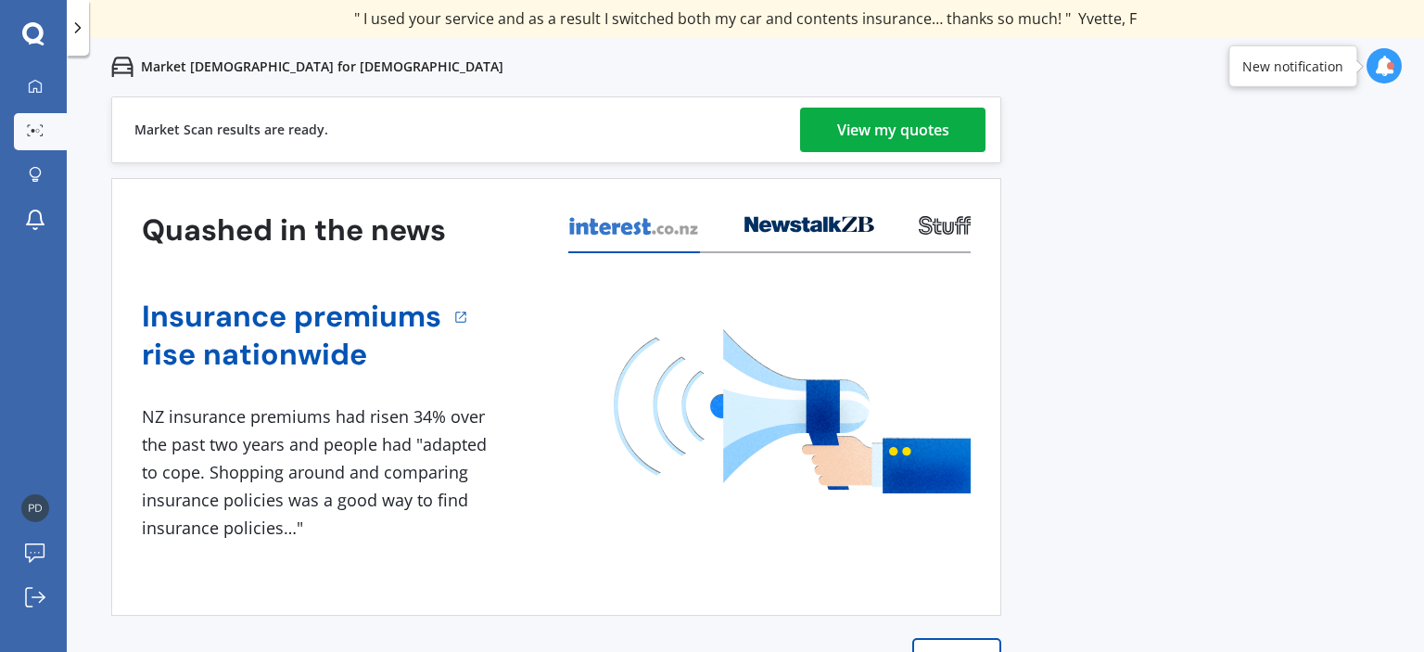
click at [934, 130] on div "View my quotes" at bounding box center [893, 130] width 112 height 45
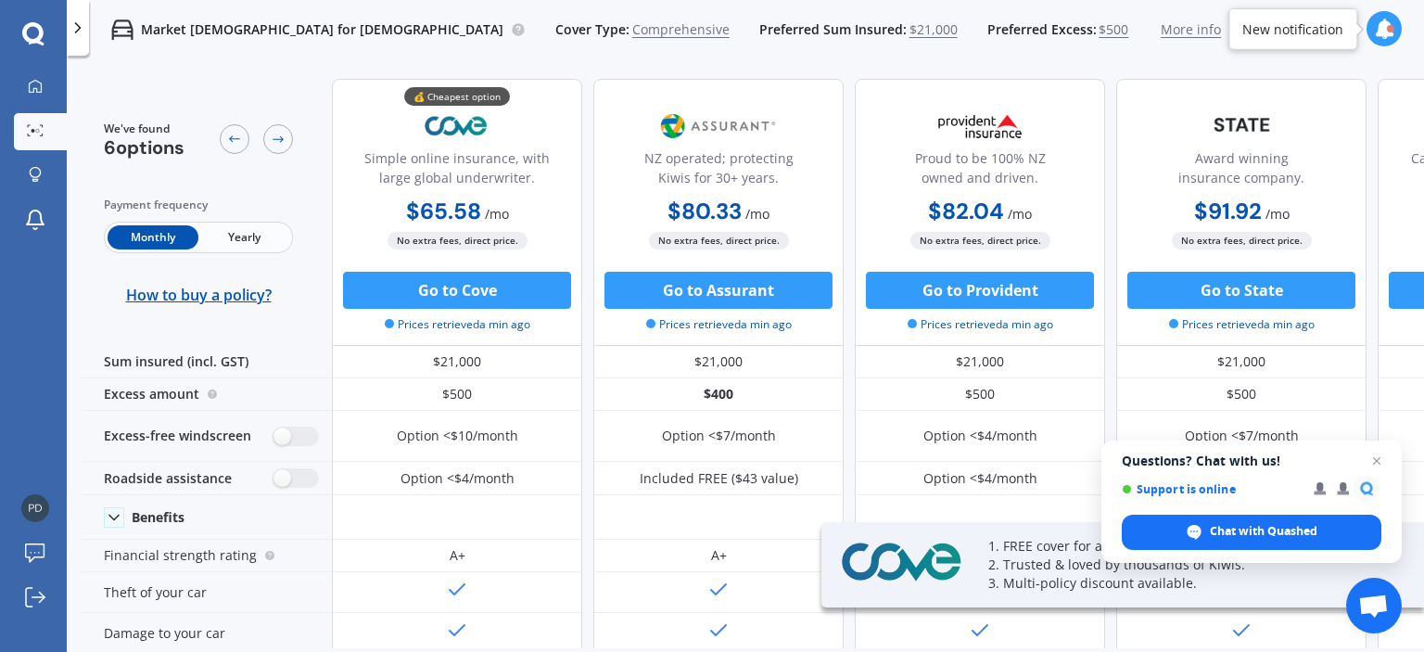
click at [249, 236] on span "Yearly" at bounding box center [243, 237] width 91 height 24
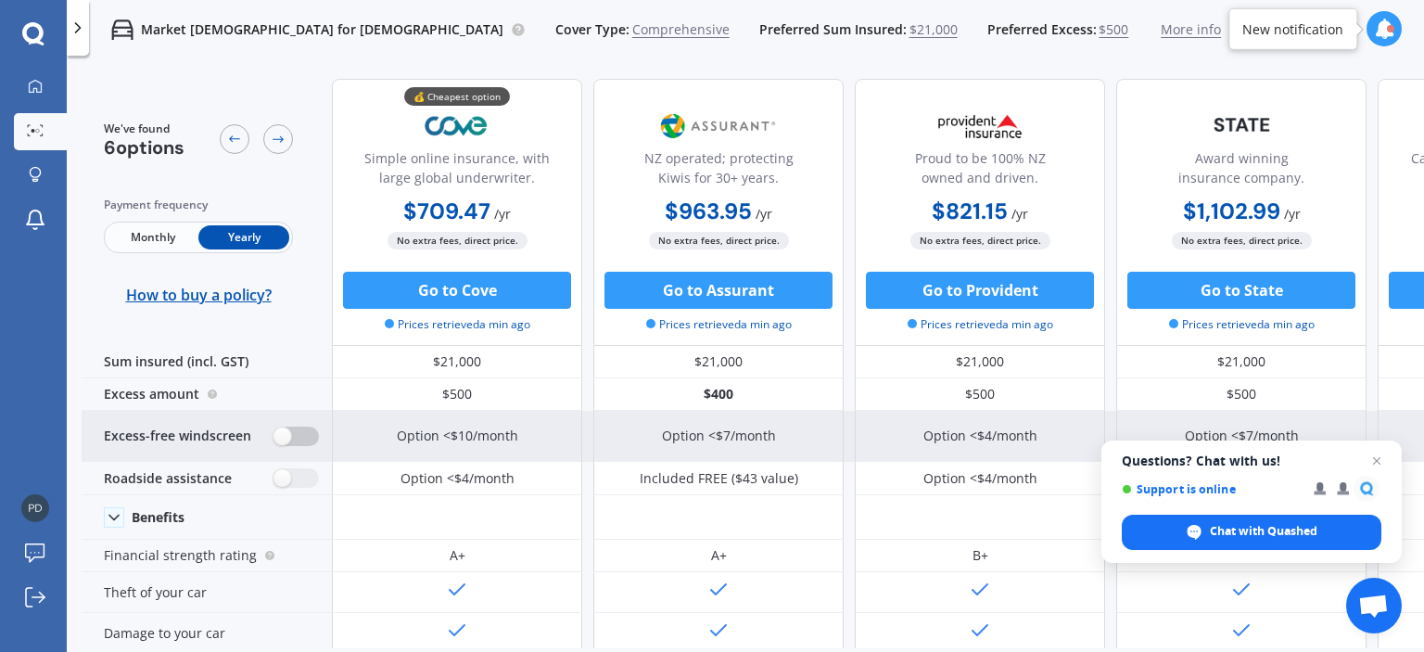
click at [297, 440] on label at bounding box center [296, 436] width 45 height 19
radio input "true"
